Goal: Use online tool/utility: Use online tool/utility

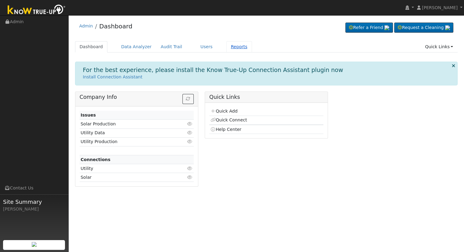
click at [227, 45] on link "Reports" at bounding box center [240, 46] width 26 height 11
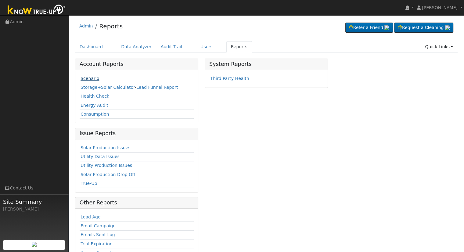
click at [90, 76] on link "Scenario" at bounding box center [90, 78] width 19 height 5
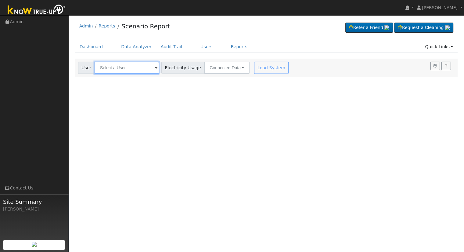
click at [113, 68] on input "text" at bounding box center [127, 68] width 65 height 12
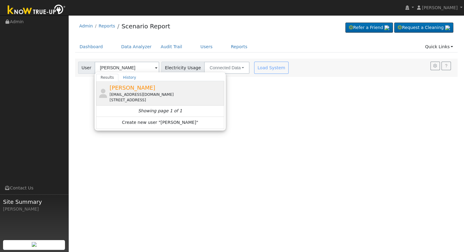
click at [117, 92] on div "[EMAIL_ADDRESS][DOMAIN_NAME]" at bounding box center [166, 94] width 113 height 5
type input "[PERSON_NAME]"
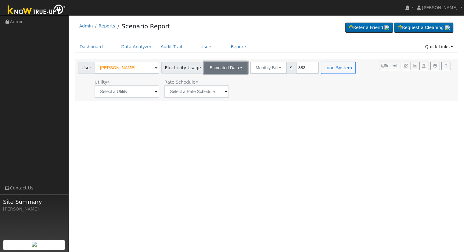
click at [230, 66] on button "Estimated Data" at bounding box center [226, 68] width 44 height 12
click at [225, 77] on link "Connected Data" at bounding box center [226, 81] width 43 height 9
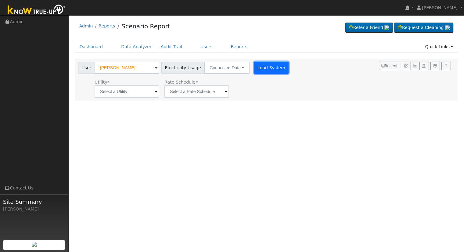
click at [276, 67] on button "Load System" at bounding box center [271, 68] width 35 height 12
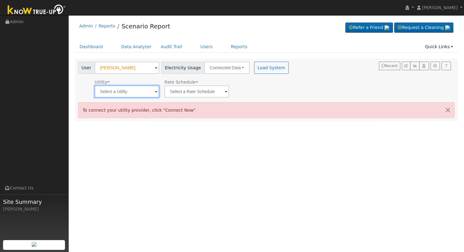
click at [118, 87] on input "text" at bounding box center [127, 91] width 65 height 12
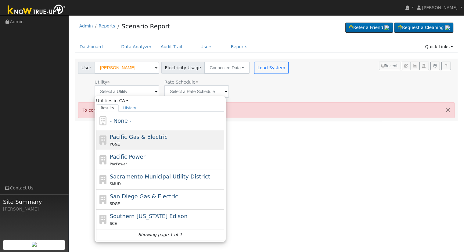
click at [132, 134] on span "Pacific Gas & Electric" at bounding box center [139, 137] width 58 height 6
type input "Pacific Gas & Electric"
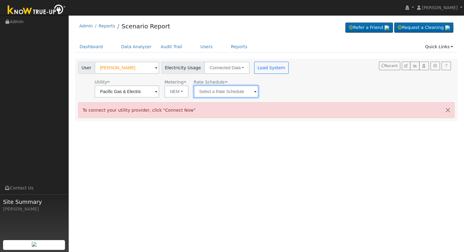
click at [159, 90] on input "text" at bounding box center [127, 91] width 65 height 12
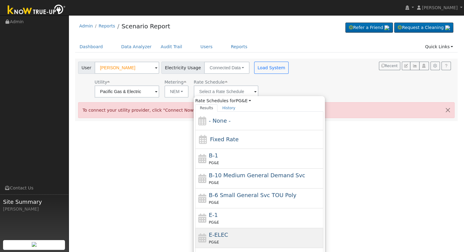
click at [233, 234] on div "E-ELEC PG&E" at bounding box center [265, 238] width 113 height 15
type input "E-ELEC"
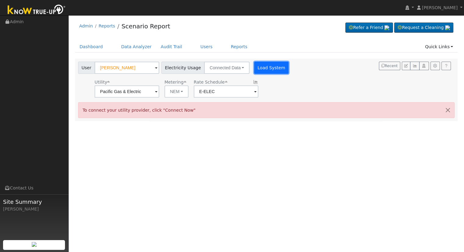
click at [257, 63] on button "Load System" at bounding box center [271, 68] width 35 height 12
click at [257, 65] on button "Load System" at bounding box center [271, 68] width 35 height 12
click at [124, 62] on input "[PERSON_NAME]" at bounding box center [127, 68] width 65 height 12
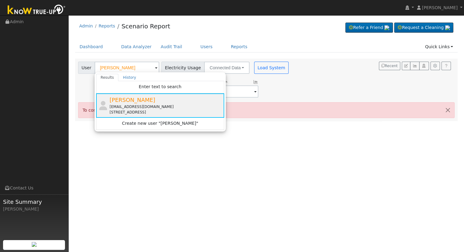
click at [128, 104] on div "[EMAIL_ADDRESS][DOMAIN_NAME]" at bounding box center [166, 106] width 113 height 5
